Goal: Information Seeking & Learning: Learn about a topic

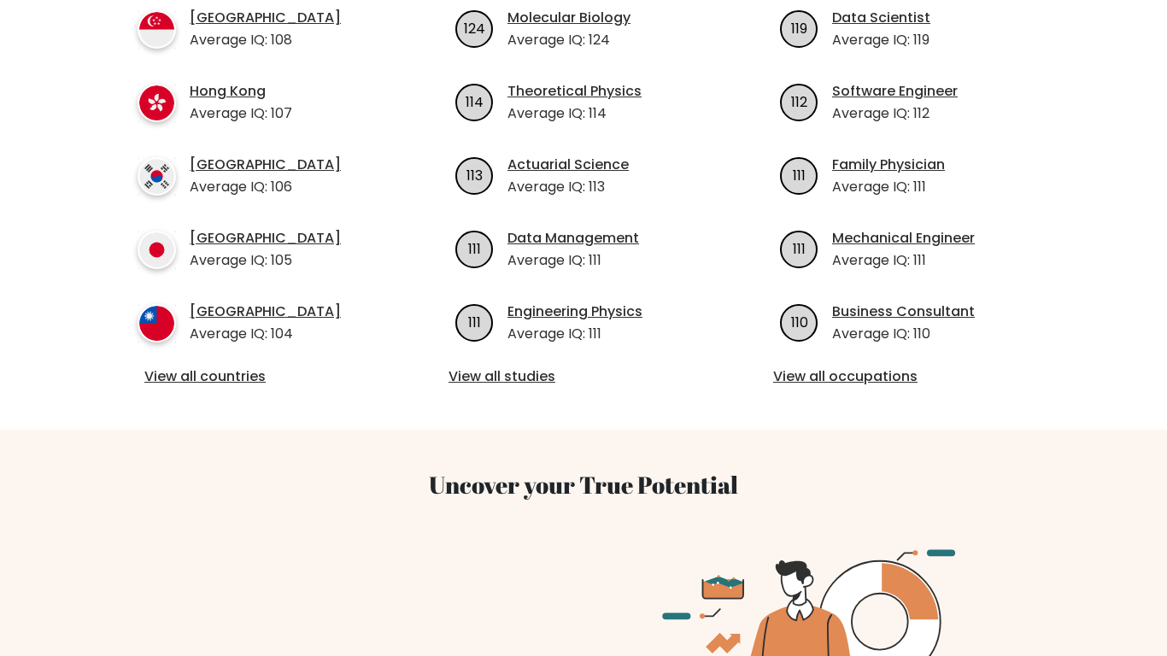
scroll to position [544, 0]
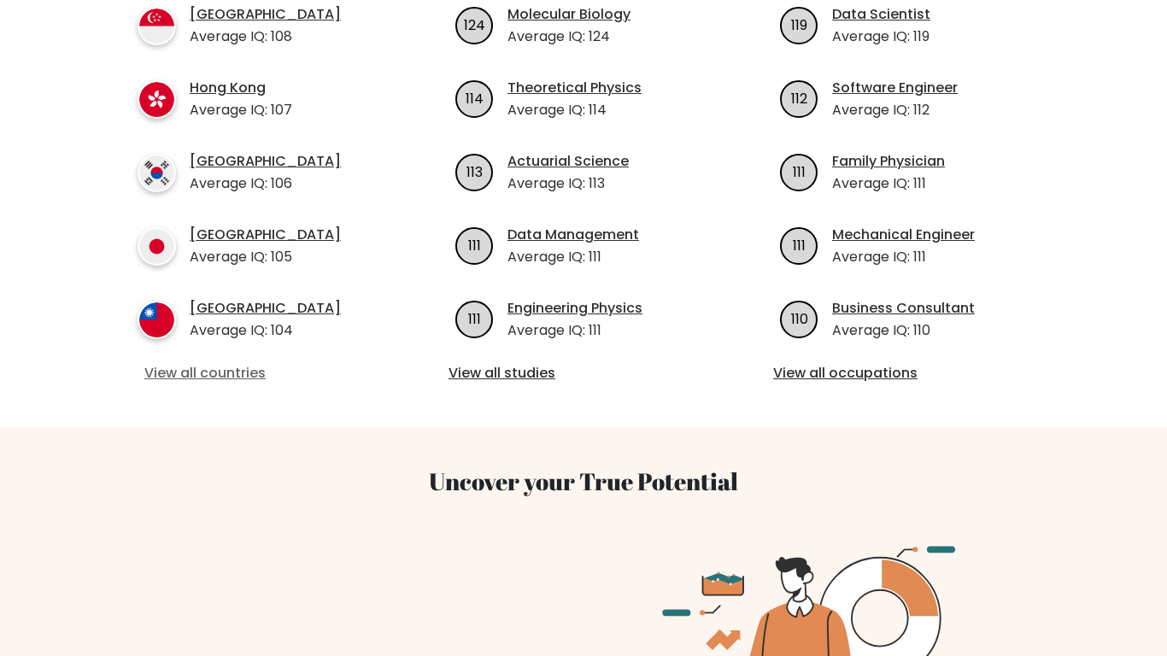
click at [253, 374] on link "View all countries" at bounding box center [258, 373] width 229 height 20
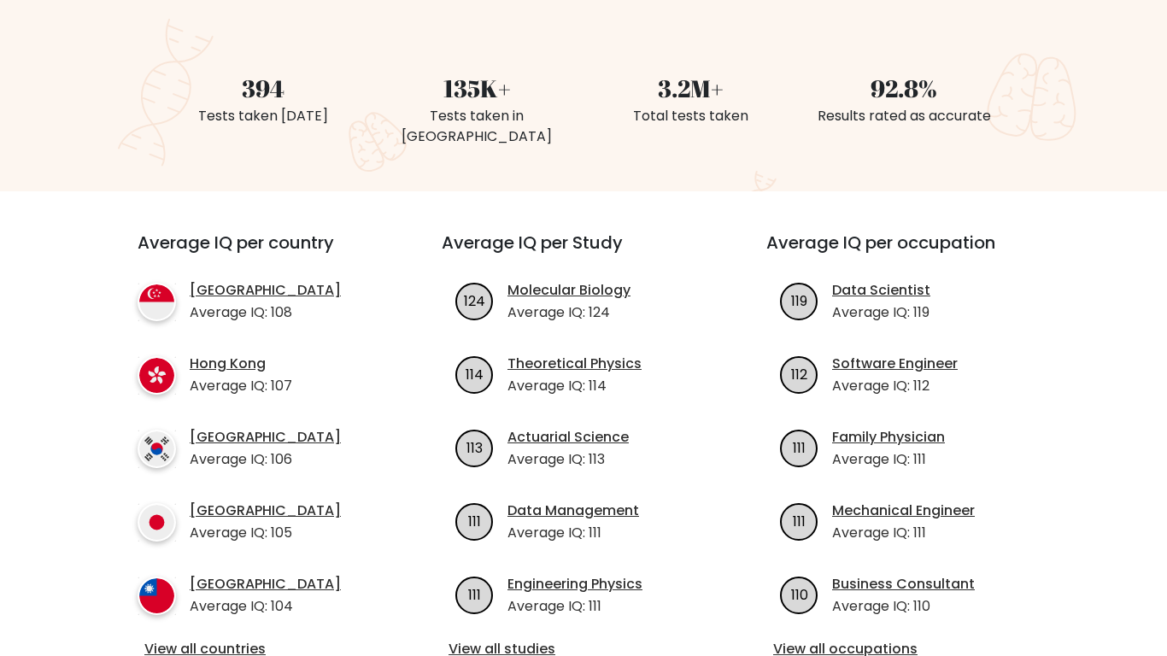
scroll to position [434, 0]
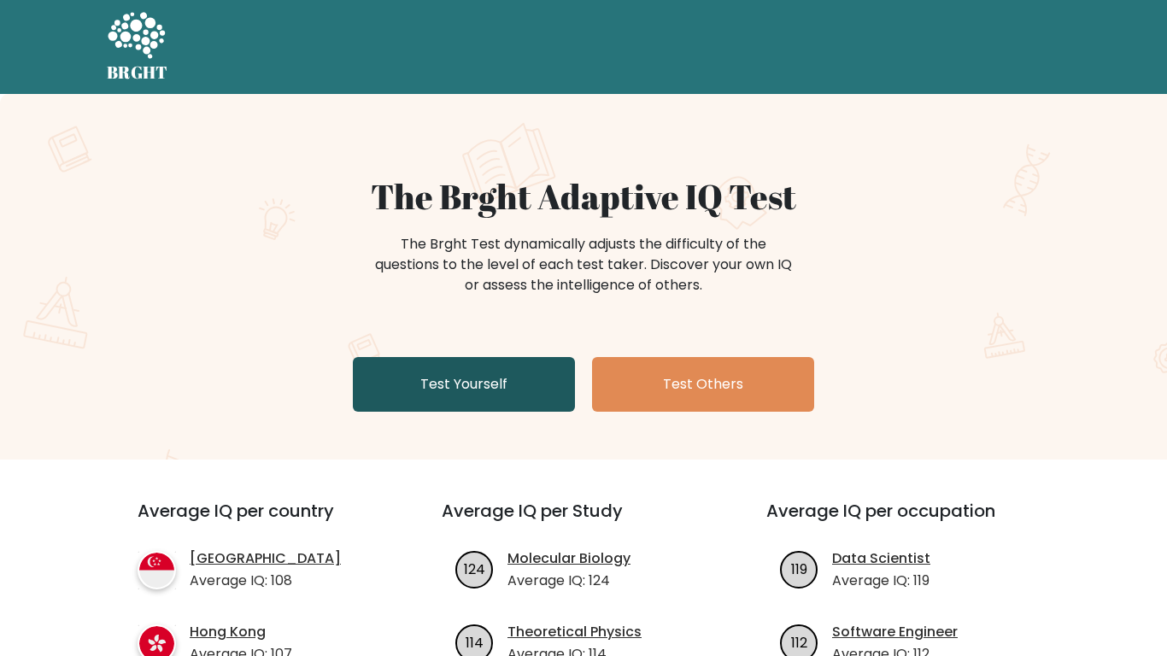
click at [539, 362] on link "Test Yourself" at bounding box center [464, 384] width 222 height 55
